Goal: Information Seeking & Learning: Learn about a topic

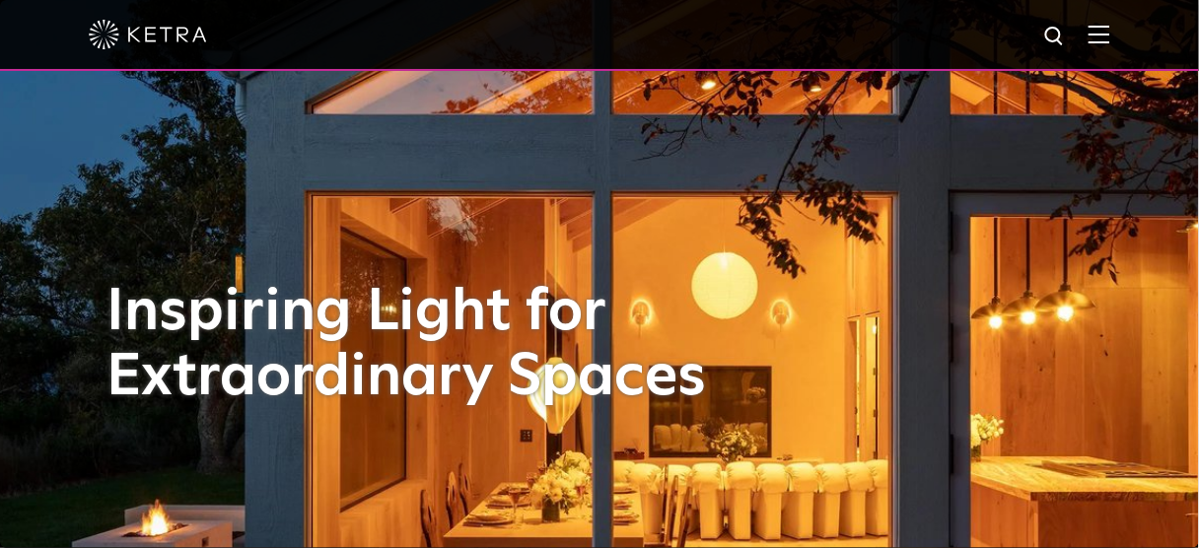
click at [1111, 36] on img at bounding box center [1100, 34] width 22 height 19
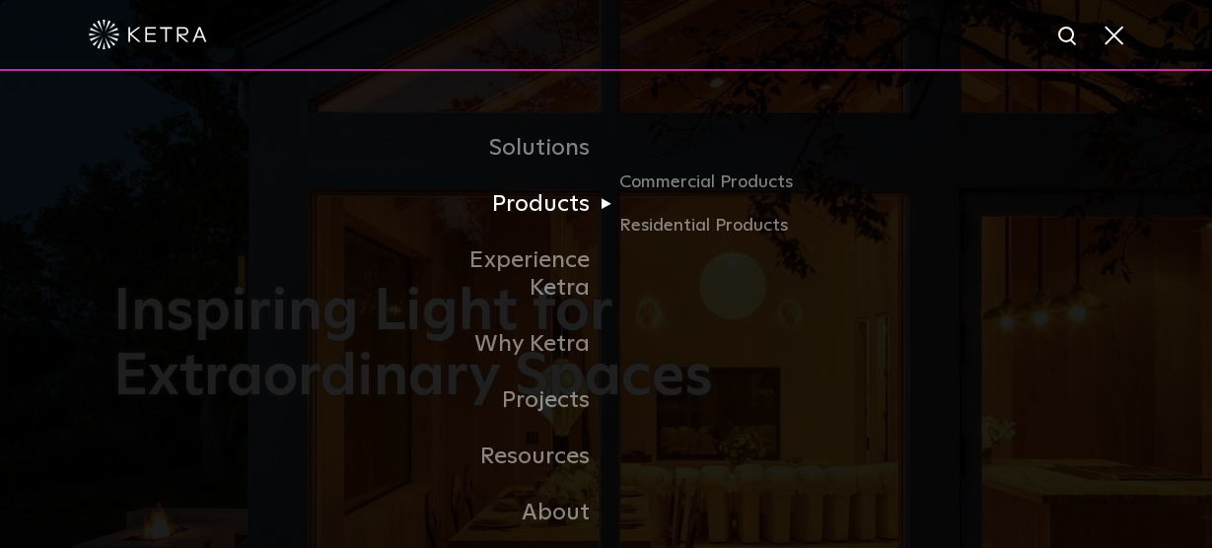
click at [542, 209] on link "Products" at bounding box center [505, 205] width 202 height 56
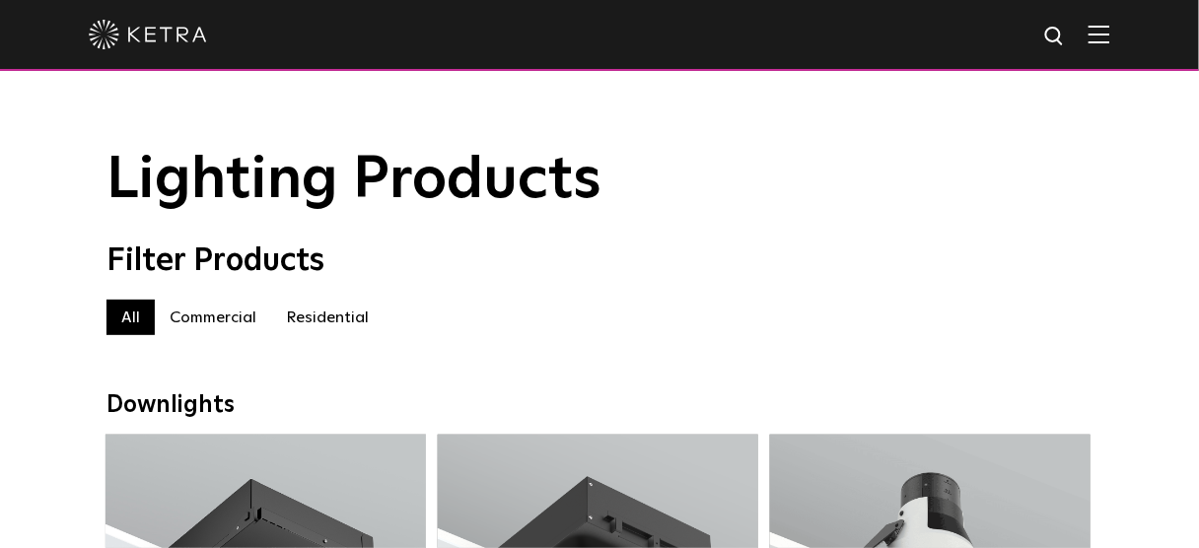
click at [325, 328] on label "Residential" at bounding box center [327, 318] width 112 height 36
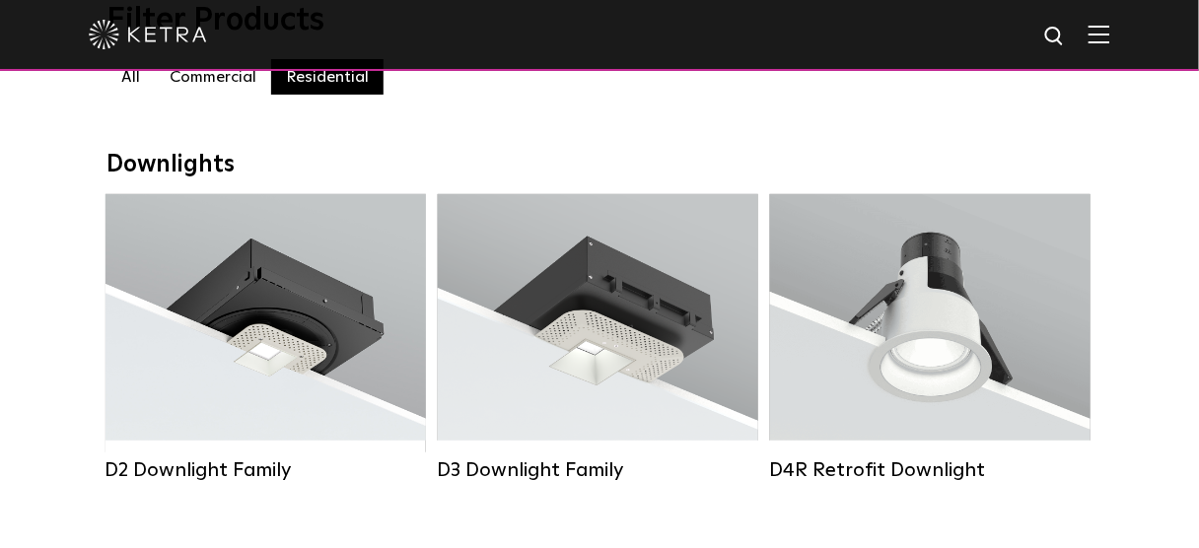
scroll to position [316, 0]
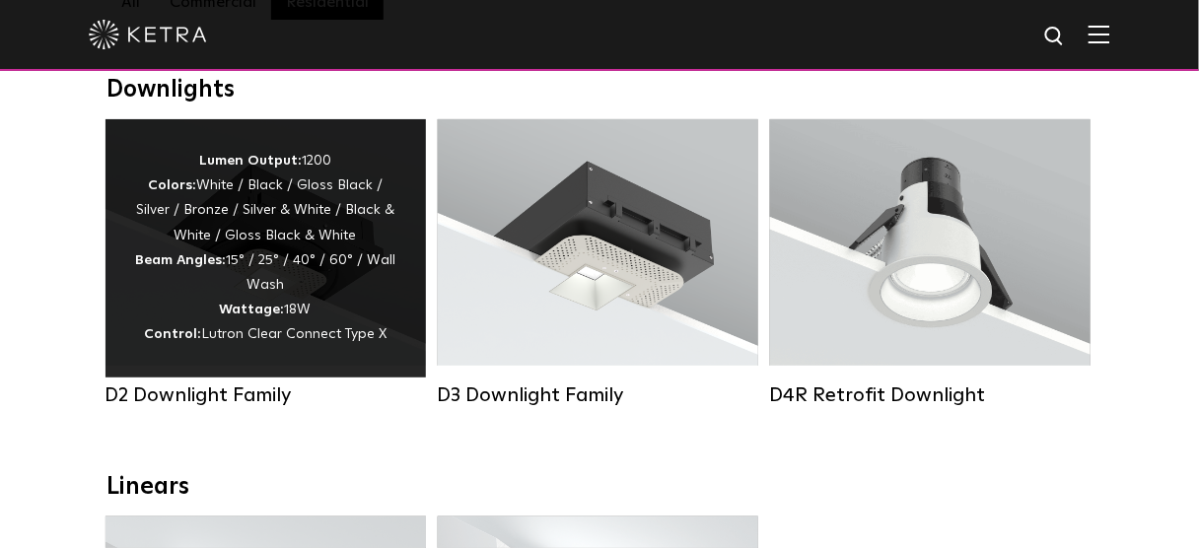
click at [378, 315] on div "Lumen Output: 1200 Colors: White / Black / Gloss Black / Silver / Bronze / Silv…" at bounding box center [265, 248] width 261 height 199
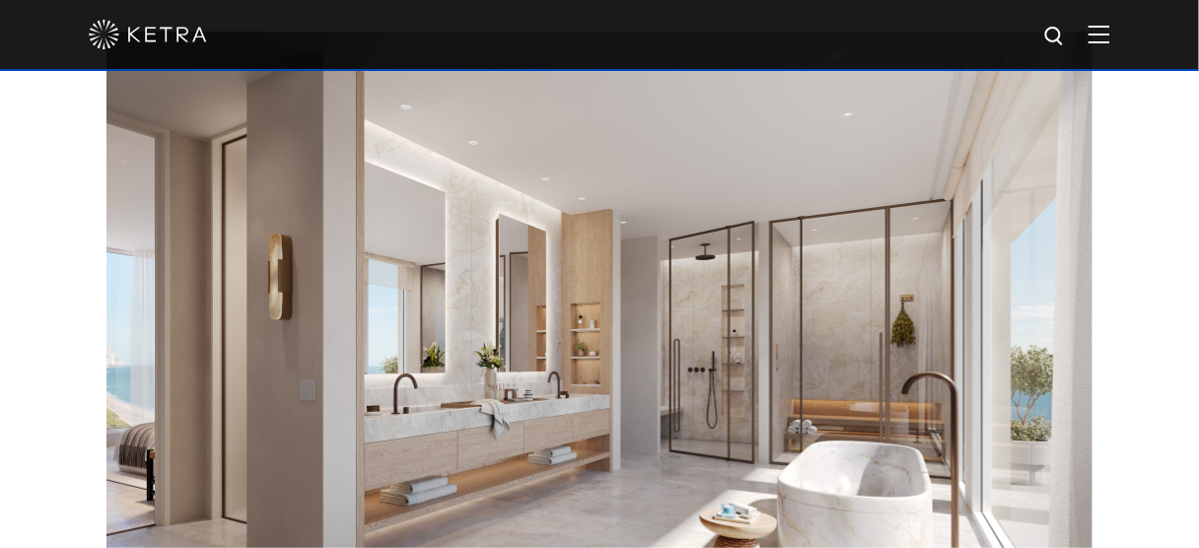
scroll to position [2209, 0]
